Goal: Task Accomplishment & Management: Manage account settings

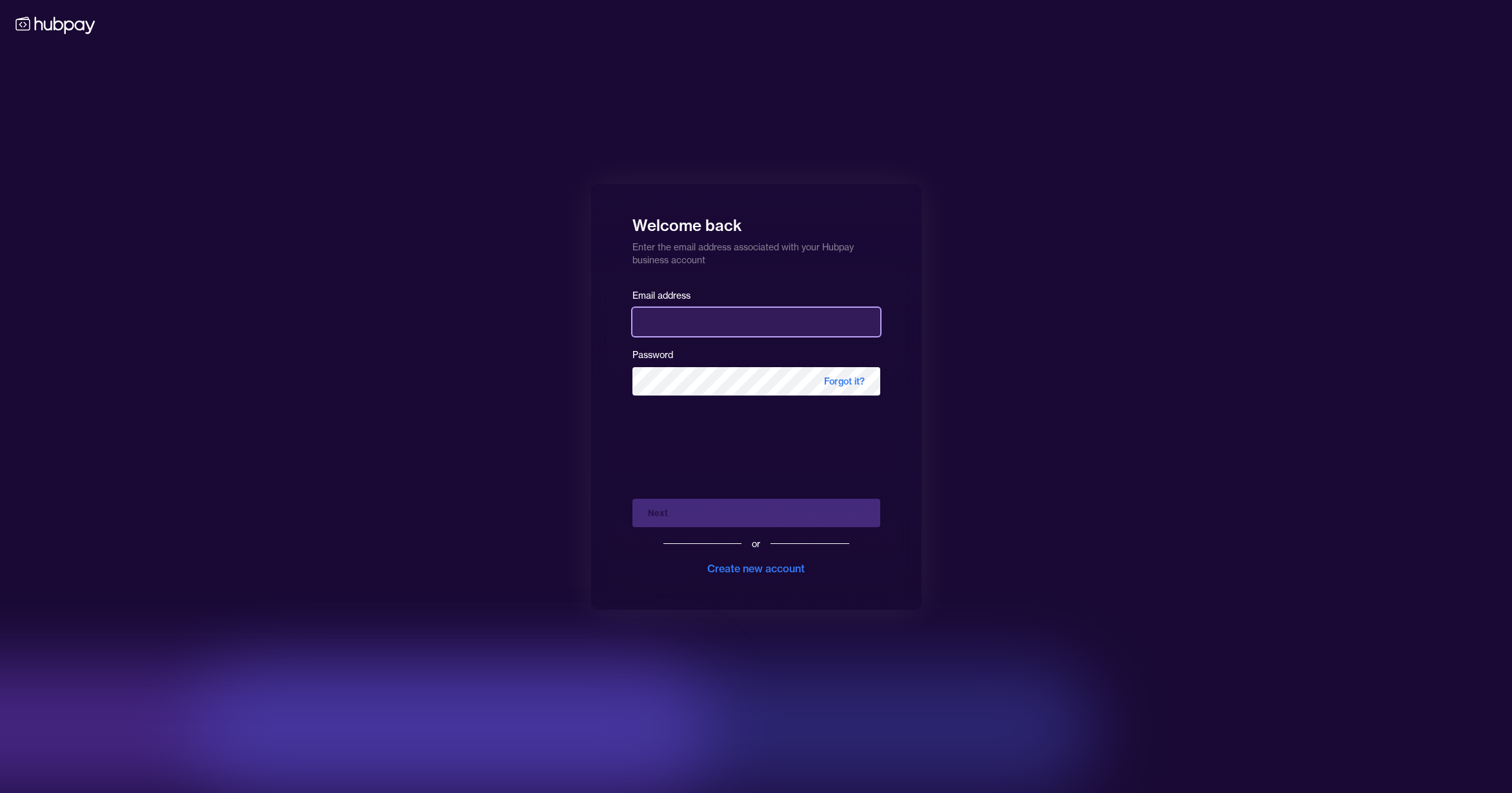
click at [737, 327] on input "email" at bounding box center [756, 322] width 248 height 29
click at [712, 517] on div "Next or Create new account" at bounding box center [756, 532] width 248 height 88
click at [712, 518] on div "Next or Create new account" at bounding box center [756, 532] width 248 height 88
drag, startPoint x: 712, startPoint y: 518, endPoint x: 735, endPoint y: 473, distance: 50.5
click at [712, 518] on div "Next or Create new account" at bounding box center [756, 532] width 248 height 88
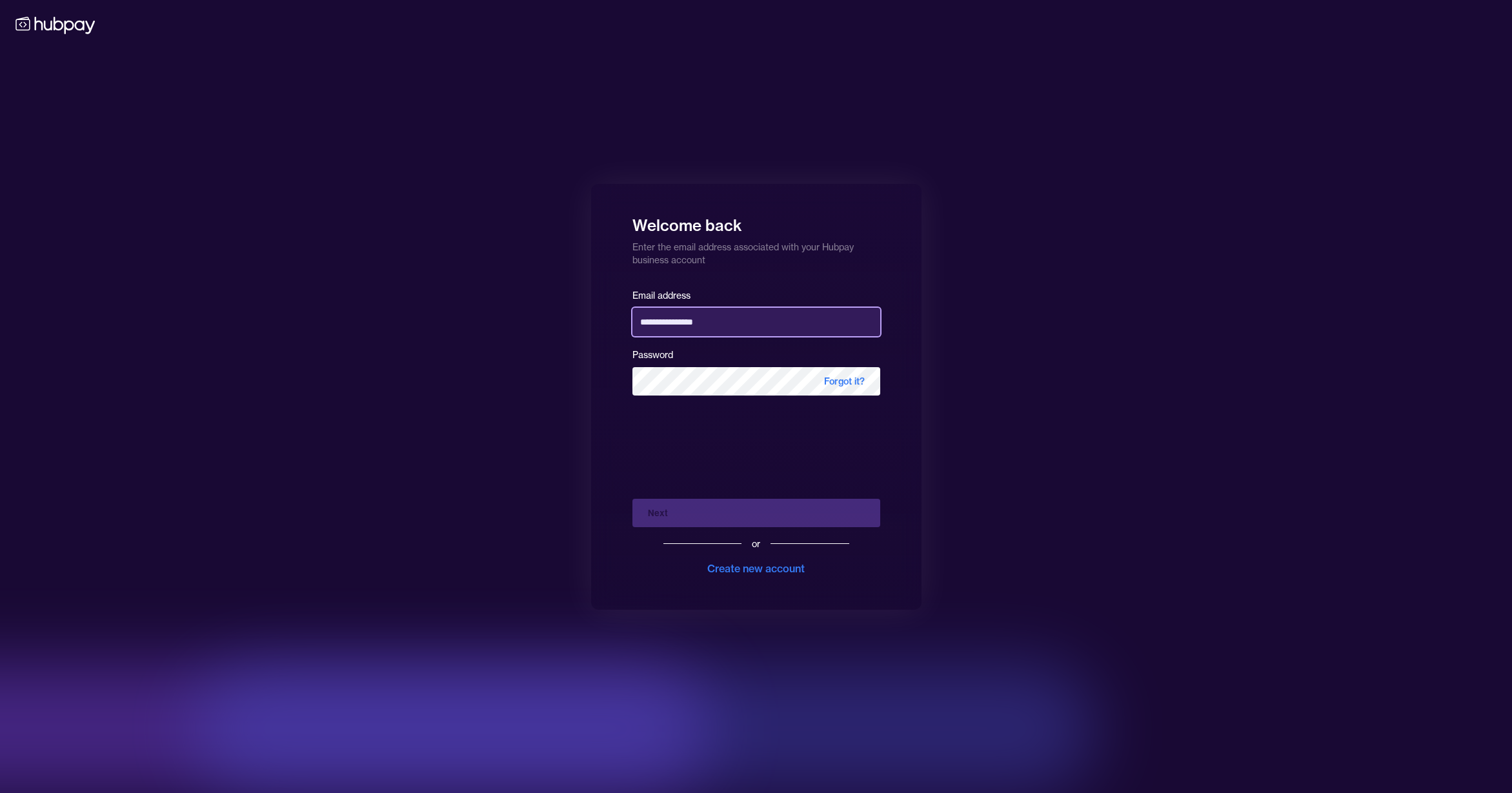
click at [770, 328] on input "**********" at bounding box center [756, 322] width 248 height 29
type input "**********"
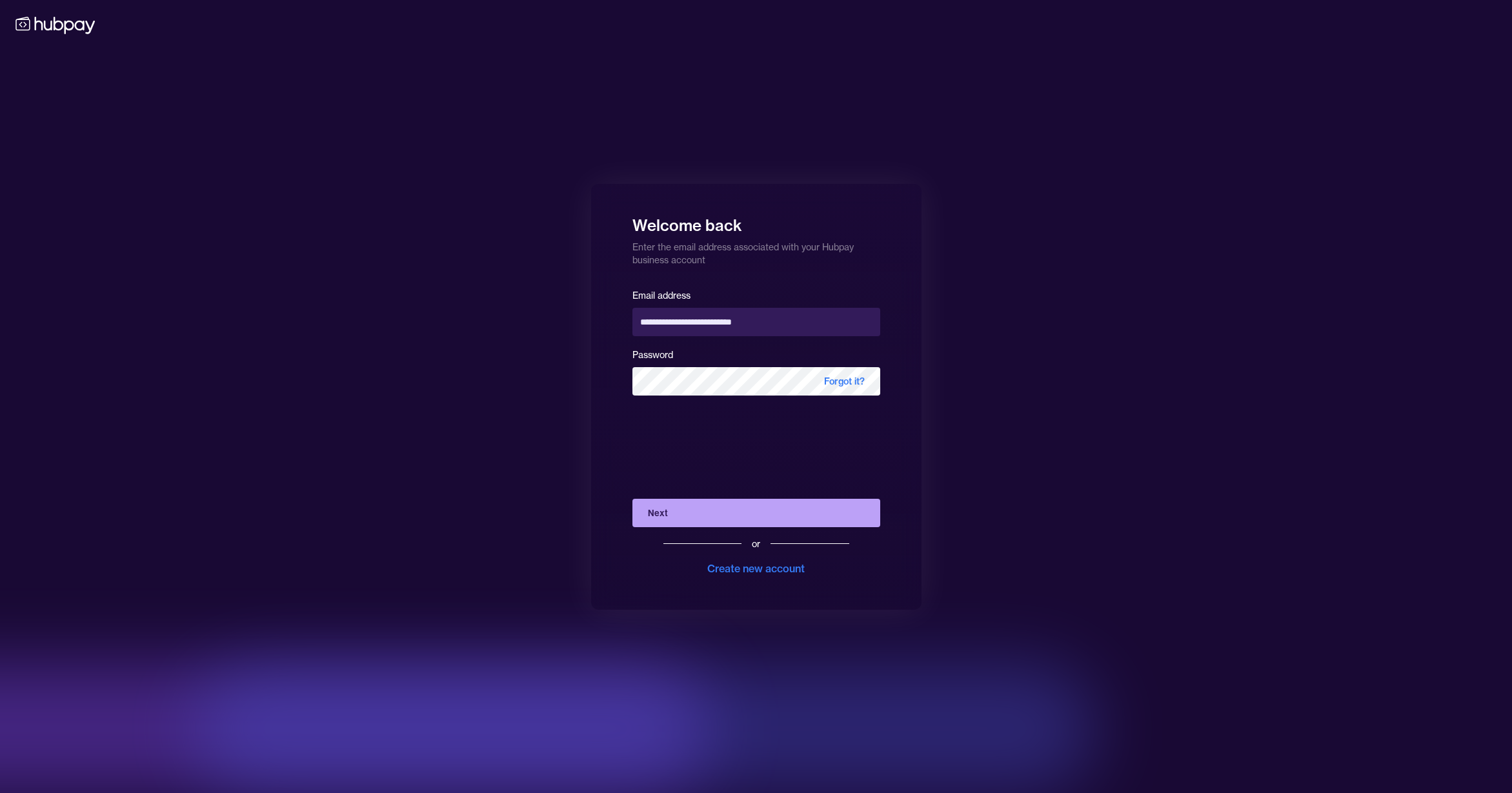
click at [760, 512] on button "Next" at bounding box center [756, 512] width 248 height 29
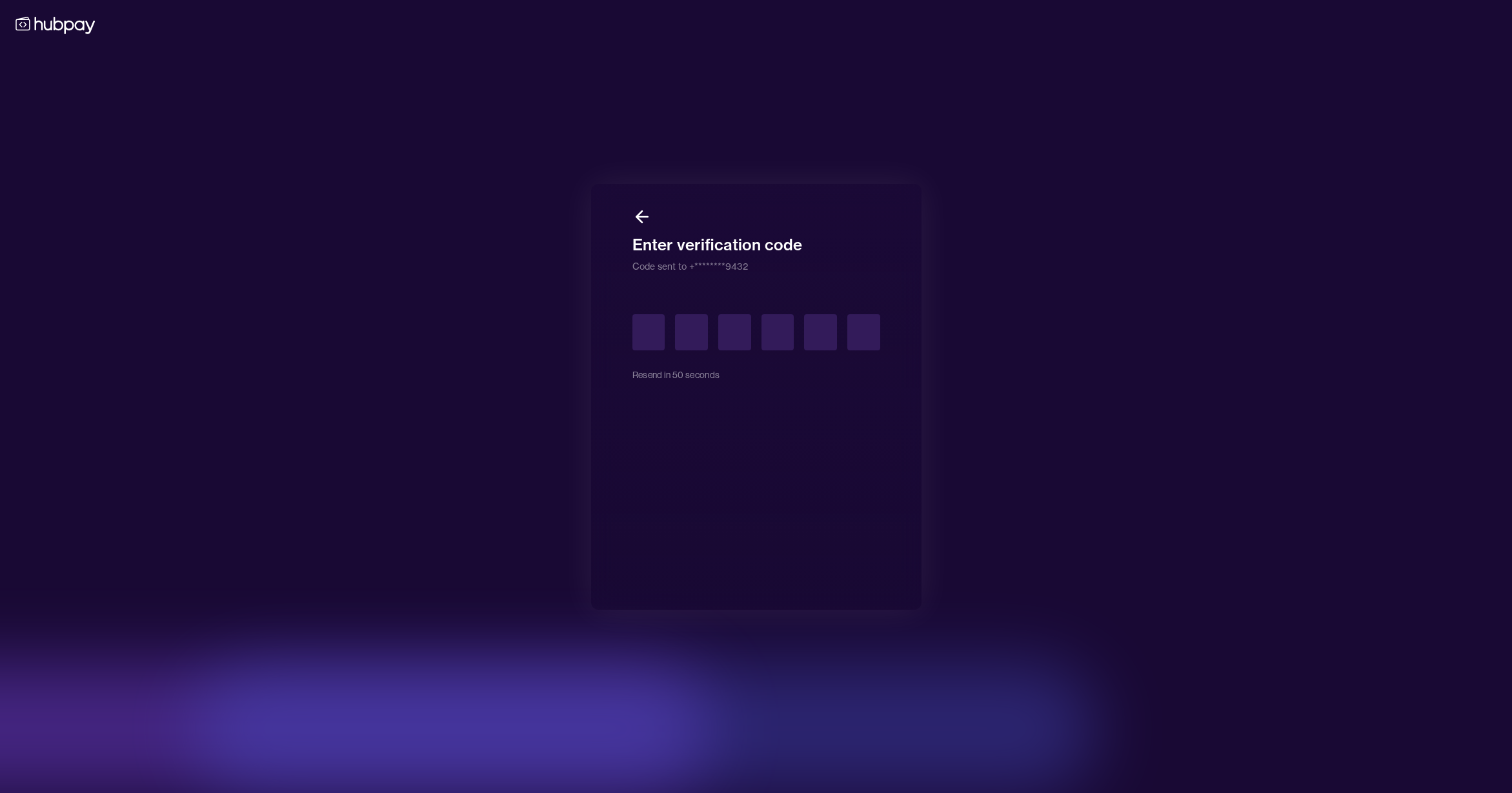
type input "*"
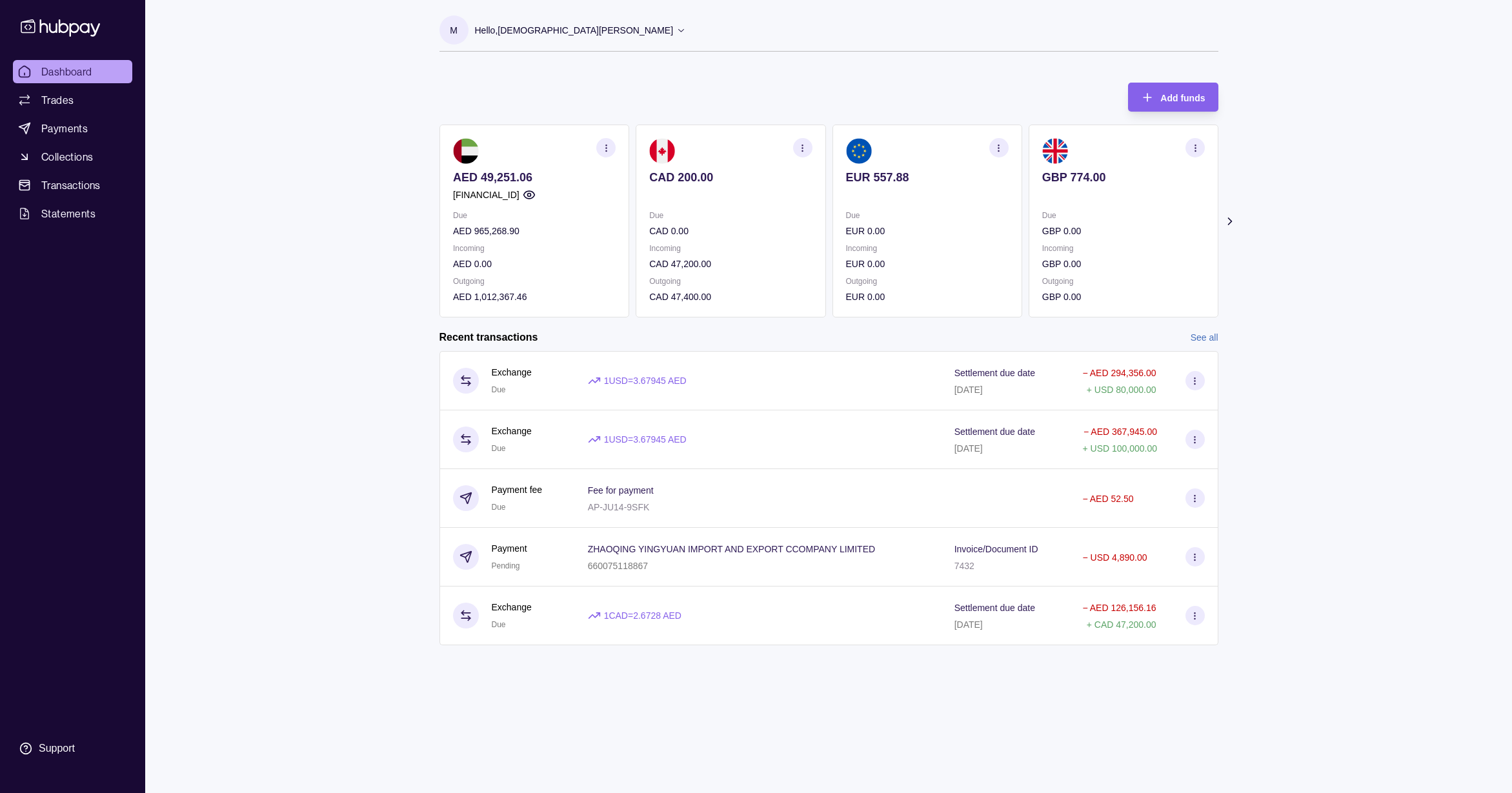
click at [1232, 220] on icon at bounding box center [1230, 221] width 13 height 13
click at [1233, 220] on icon at bounding box center [1230, 221] width 13 height 13
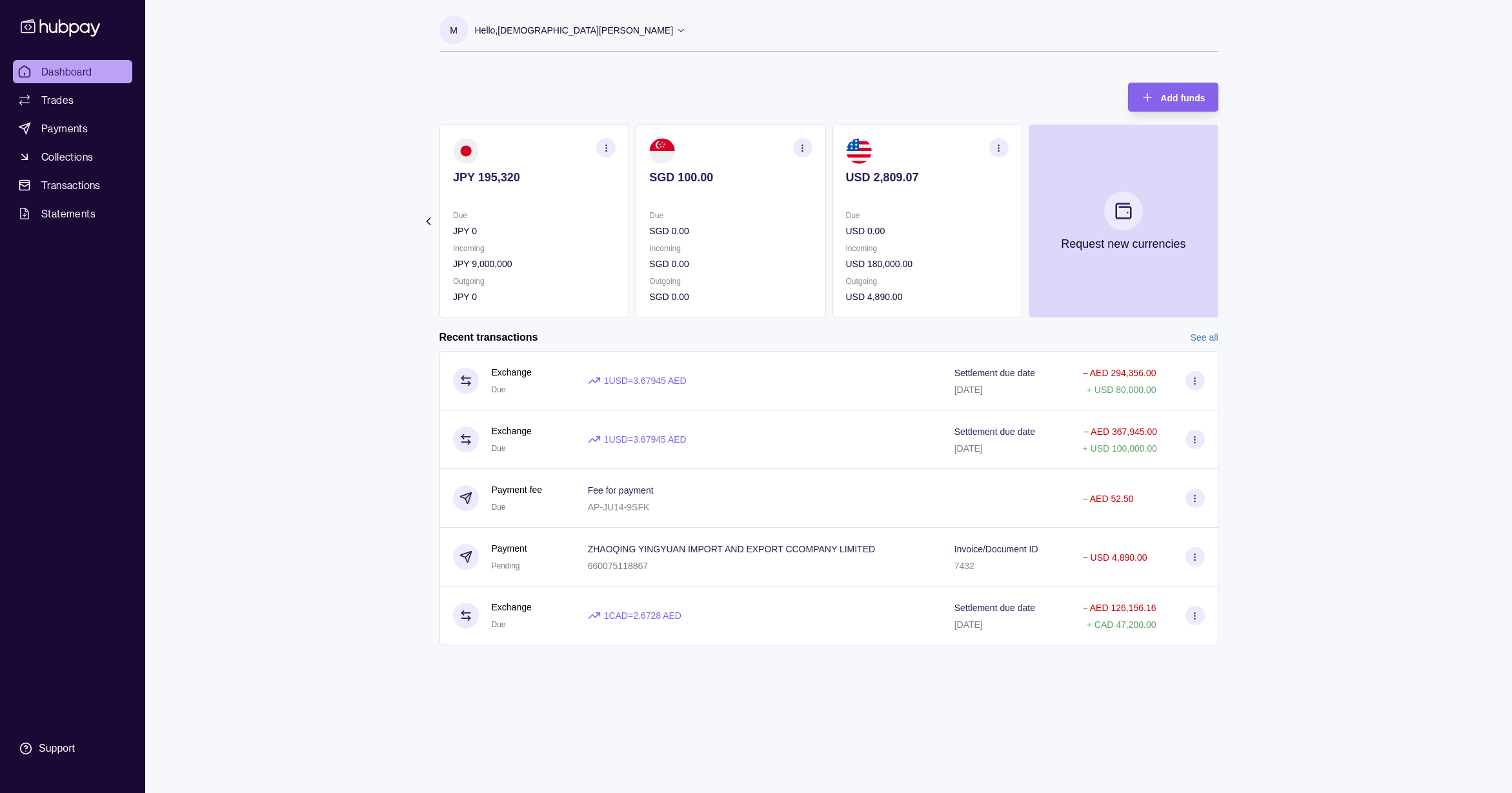
click at [638, 36] on p "Hello, [PERSON_NAME]" at bounding box center [574, 30] width 199 height 14
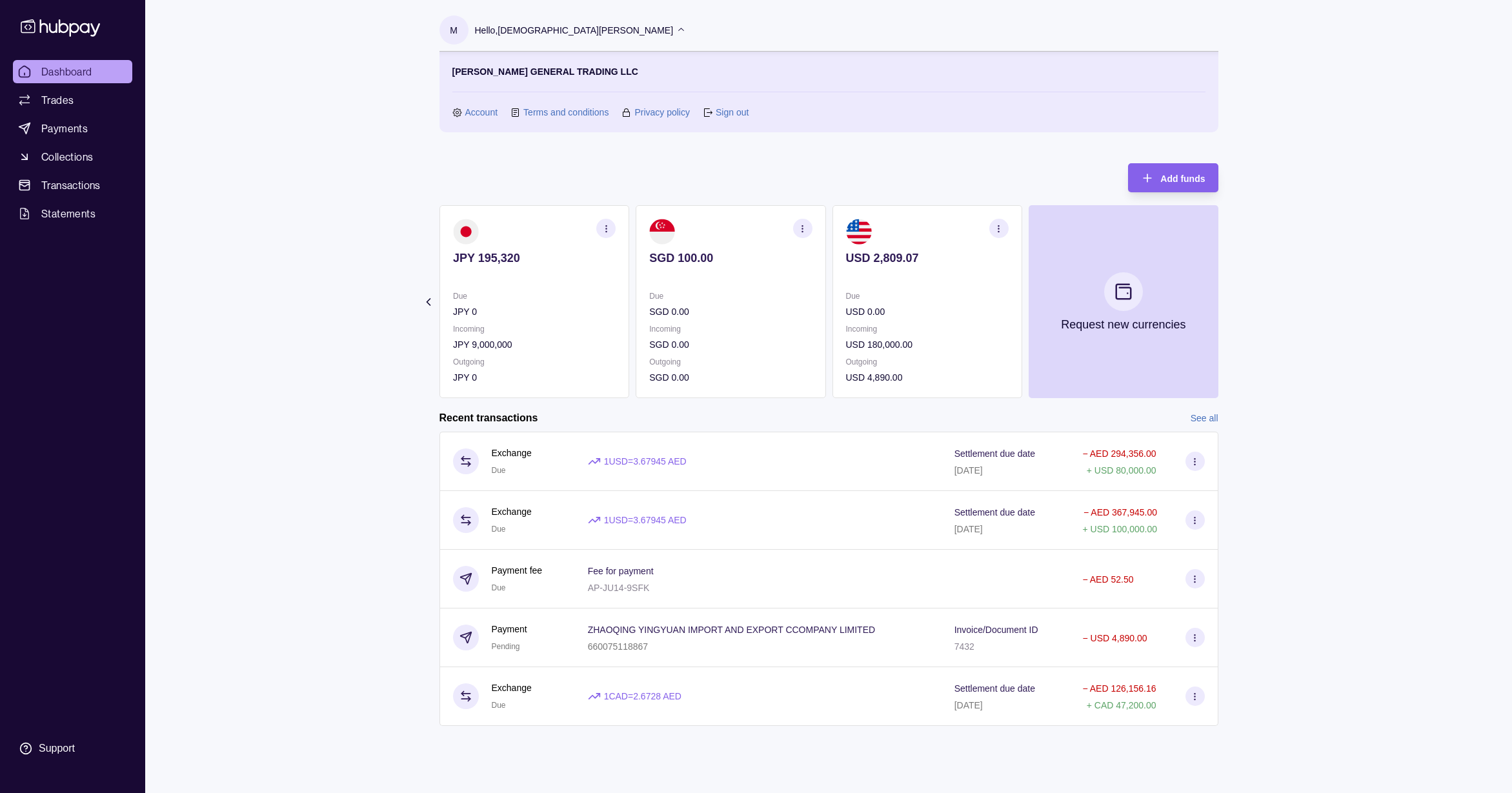
click at [737, 110] on link "Sign out" at bounding box center [732, 111] width 33 height 14
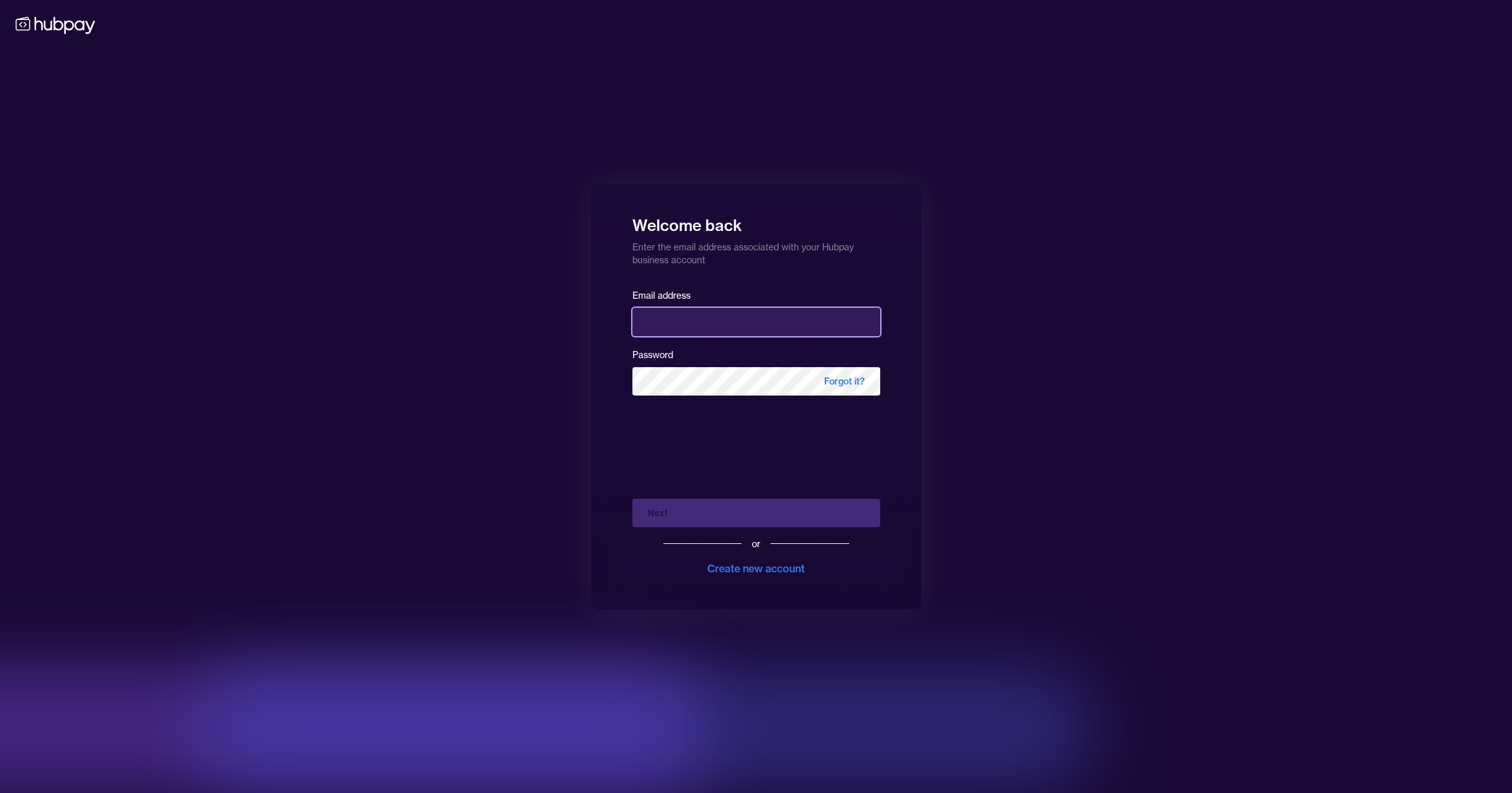
click at [768, 321] on input "email" at bounding box center [756, 322] width 248 height 29
